Goal: Check status: Check status

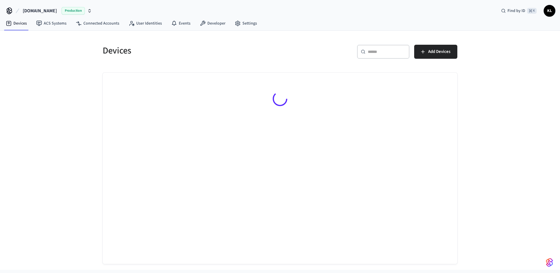
click at [84, 10] on div "Production" at bounding box center [77, 11] width 30 height 8
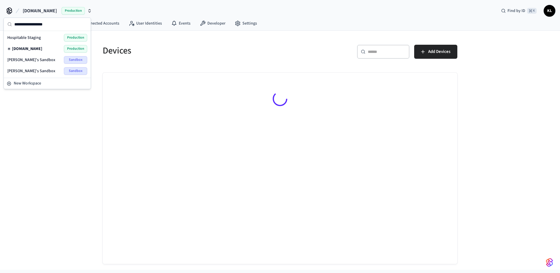
click at [43, 62] on div "Kristijan's Sandbox Sandbox" at bounding box center [47, 60] width 80 height 8
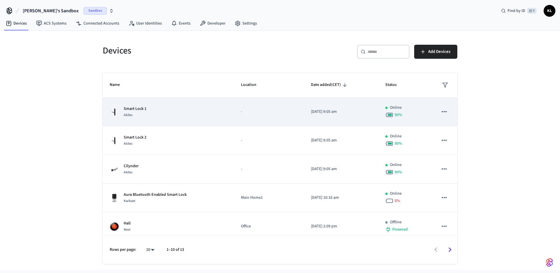
click at [182, 111] on div "Smart Lock 1 Akiles" at bounding box center [168, 112] width 117 height 12
